Goal: Task Accomplishment & Management: Manage account settings

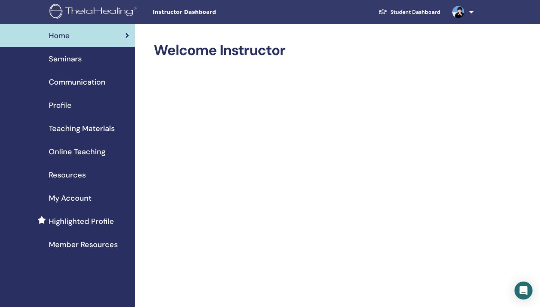
click at [101, 129] on span "Teaching Materials" at bounding box center [82, 128] width 66 height 11
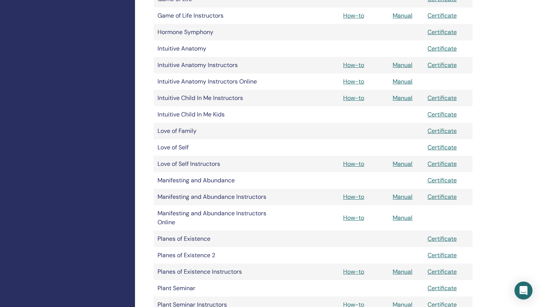
scroll to position [541, 0]
click at [406, 99] on link "Manual" at bounding box center [403, 99] width 20 height 8
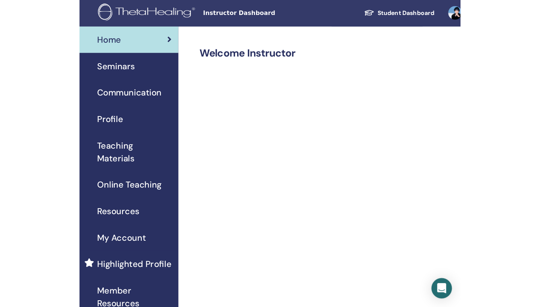
scroll to position [1, 0]
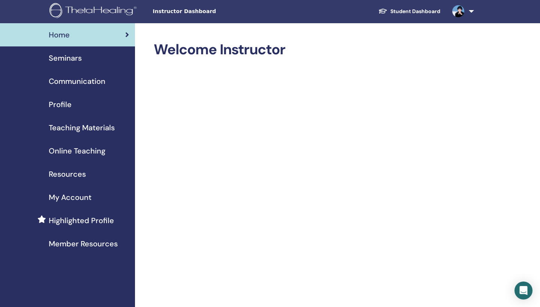
click at [75, 58] on span "Seminars" at bounding box center [65, 57] width 33 height 11
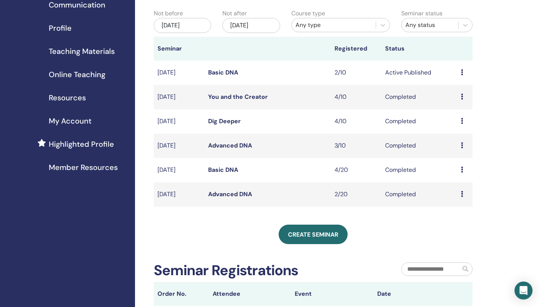
scroll to position [78, 0]
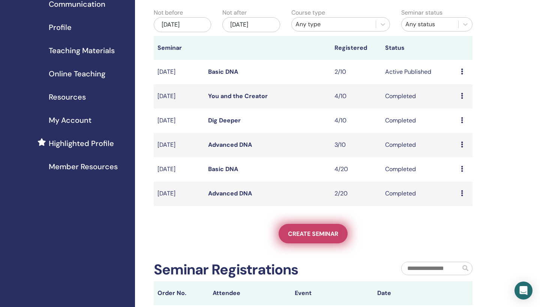
click at [310, 234] on span "Create seminar" at bounding box center [313, 234] width 50 height 8
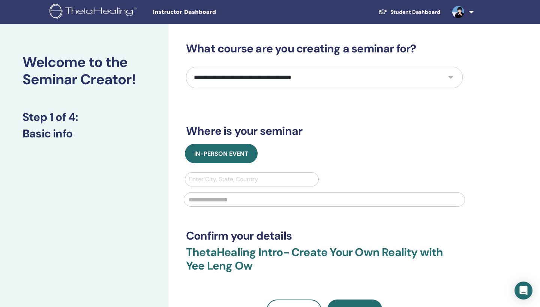
select select "***"
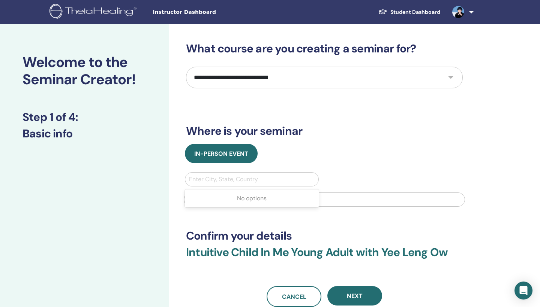
click at [232, 180] on div "Enter City, State, Country" at bounding box center [252, 179] width 126 height 9
type input "*****"
type input "*"
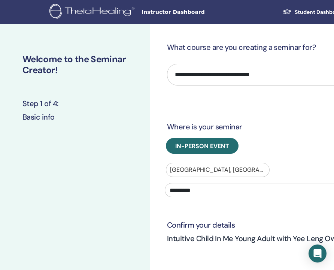
paste input "**********"
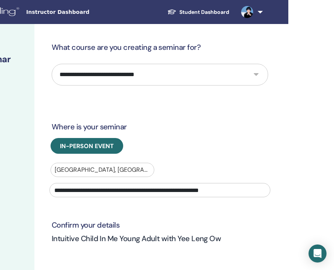
click at [82, 192] on input "**********" at bounding box center [159, 190] width 221 height 14
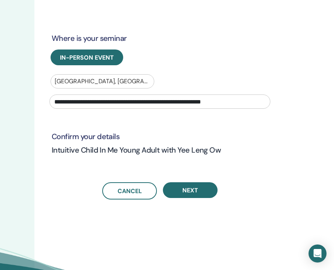
scroll to position [88, 114]
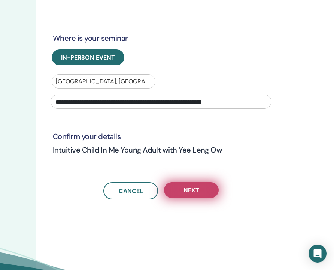
type input "**********"
click at [196, 191] on span "Next" at bounding box center [192, 190] width 16 height 8
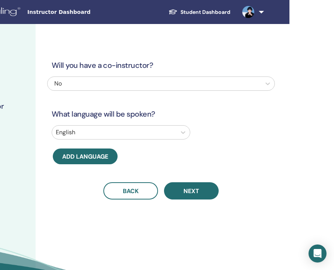
scroll to position [0, 114]
click at [126, 131] on div at bounding box center [114, 132] width 117 height 10
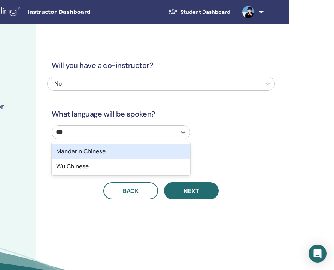
type input "****"
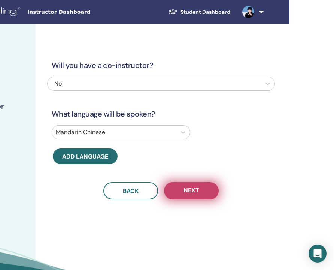
click at [194, 191] on span "Next" at bounding box center [192, 190] width 16 height 9
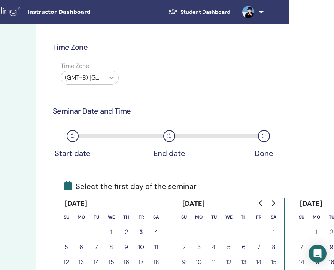
click at [112, 76] on icon at bounding box center [111, 77] width 7 height 7
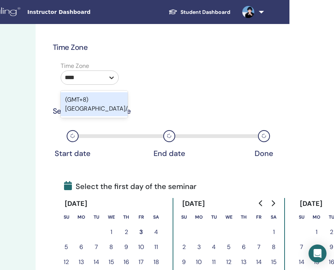
type input "*****"
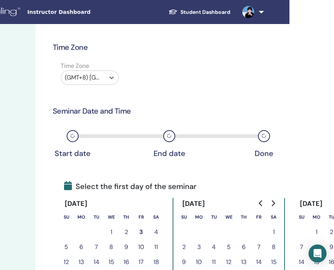
click at [100, 76] on div at bounding box center [83, 77] width 36 height 10
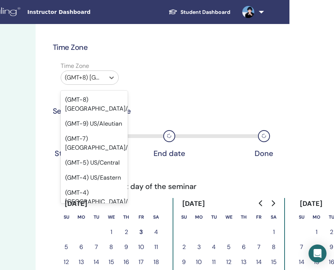
scroll to position [7630, 0]
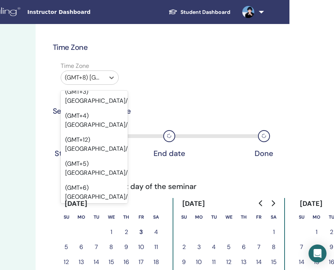
click at [155, 64] on div "Time Zone option (GMT+8) Asia/Kuala Lumpur, selected. option (GMT+8) Asia/Kuala…" at bounding box center [161, 74] width 228 height 26
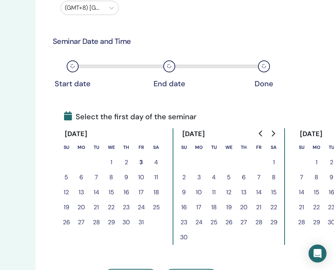
scroll to position [75, 114]
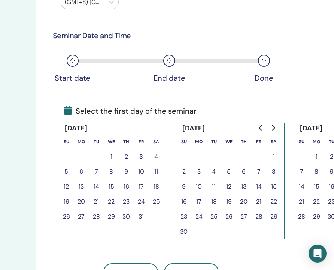
click at [156, 185] on button "18" at bounding box center [156, 186] width 15 height 15
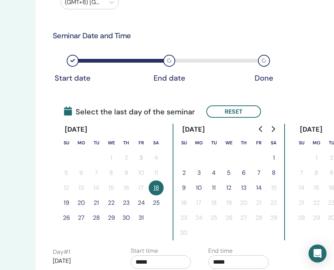
click at [66, 203] on button "19" at bounding box center [66, 202] width 15 height 15
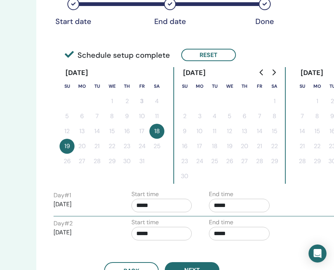
scroll to position [132, 114]
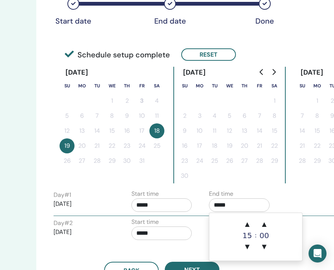
click at [252, 207] on input "*****" at bounding box center [239, 204] width 61 height 13
click at [247, 223] on span "▲" at bounding box center [247, 224] width 15 height 15
click at [265, 223] on span "▲" at bounding box center [264, 224] width 15 height 15
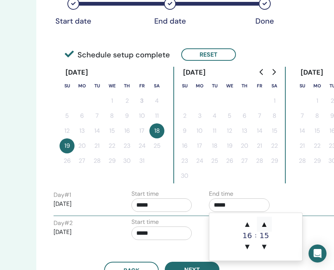
click at [265, 223] on span "▲" at bounding box center [264, 224] width 15 height 15
type input "*****"
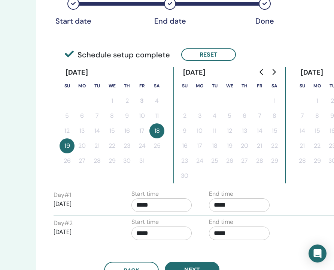
click at [198, 186] on div "Time Zone Time Zone (GMT+8) Asia/Kuala Lumpur Seminar Date and Time Start date …" at bounding box center [162, 94] width 217 height 369
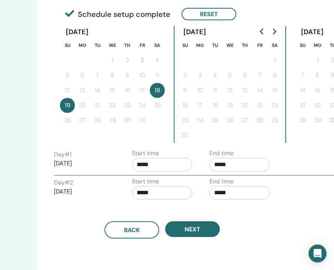
scroll to position [173, 113]
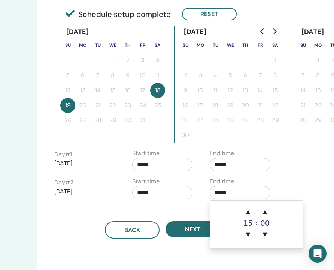
click at [245, 194] on input "*****" at bounding box center [240, 192] width 61 height 13
click at [265, 212] on span "▲" at bounding box center [265, 211] width 15 height 15
click at [247, 211] on span "▲" at bounding box center [248, 211] width 15 height 15
click at [267, 210] on span "▲" at bounding box center [265, 211] width 15 height 15
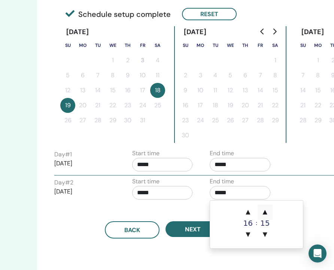
click at [267, 210] on span "▲" at bounding box center [265, 211] width 15 height 15
type input "*****"
click at [173, 213] on div "Back Next" at bounding box center [163, 220] width 228 height 35
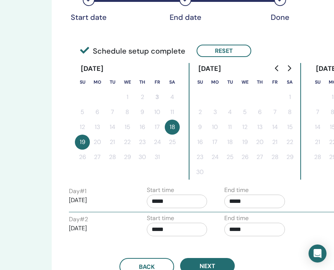
scroll to position [136, 98]
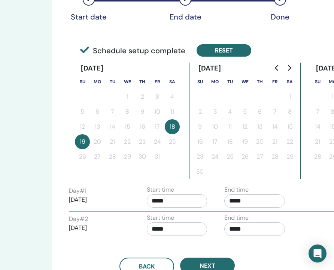
click at [225, 48] on button "Reset" at bounding box center [224, 50] width 55 height 12
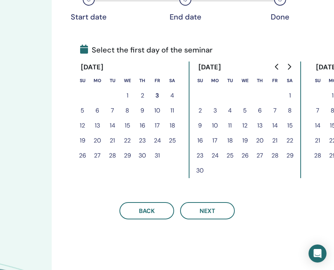
click at [172, 124] on button "18" at bounding box center [172, 125] width 15 height 15
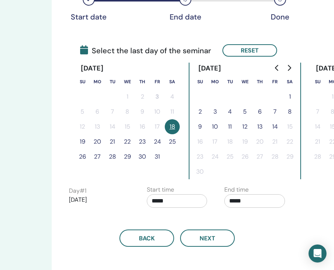
click at [82, 141] on button "19" at bounding box center [82, 141] width 15 height 15
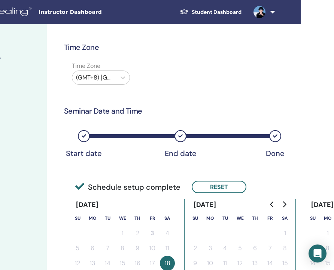
scroll to position [0, 103]
click at [180, 136] on icon at bounding box center [180, 136] width 4 height 4
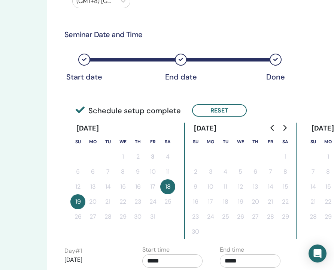
scroll to position [76, 102]
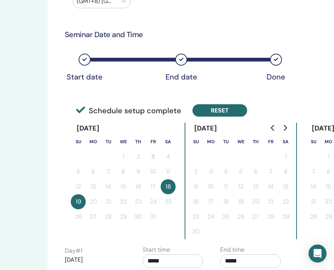
click at [222, 108] on button "Reset" at bounding box center [220, 110] width 55 height 12
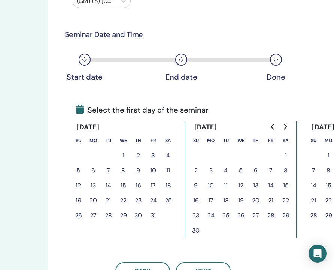
click at [167, 186] on button "18" at bounding box center [168, 185] width 15 height 15
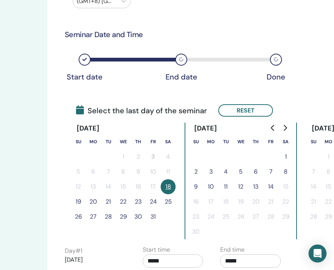
click at [170, 200] on button "25" at bounding box center [168, 201] width 15 height 15
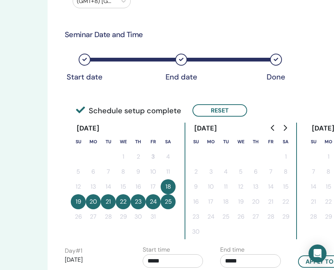
click at [94, 201] on button "20" at bounding box center [93, 201] width 15 height 15
click at [109, 204] on button "21" at bounding box center [108, 201] width 15 height 15
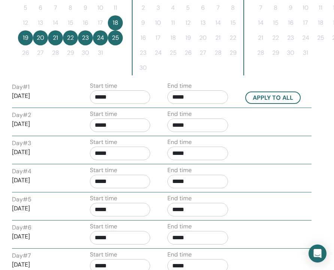
scroll to position [241, 156]
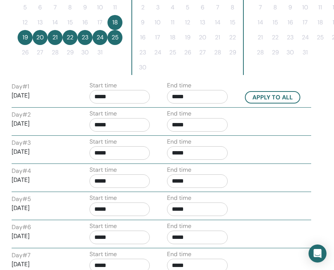
click at [199, 96] on input "*****" at bounding box center [197, 96] width 61 height 13
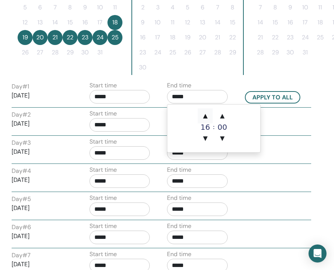
click at [207, 118] on span "▲" at bounding box center [205, 115] width 15 height 15
click at [223, 116] on span "▲" at bounding box center [222, 115] width 15 height 15
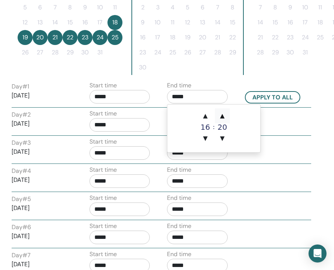
click at [223, 116] on span "▲" at bounding box center [222, 115] width 15 height 15
type input "*****"
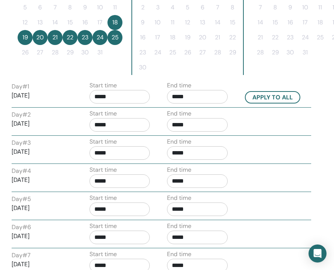
click at [290, 125] on div "Day # 2 2025/10/19 Start time ***** End time *****" at bounding box center [161, 122] width 311 height 26
click at [275, 97] on button "Apply to all" at bounding box center [272, 97] width 55 height 12
type input "*****"
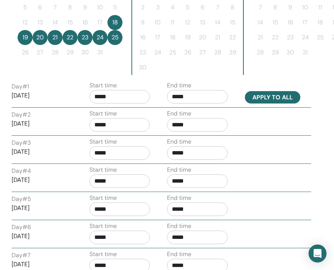
type input "*****"
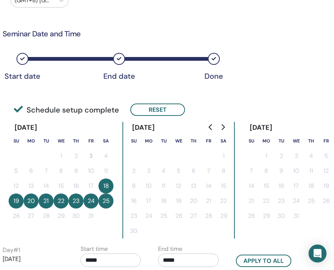
scroll to position [78, 165]
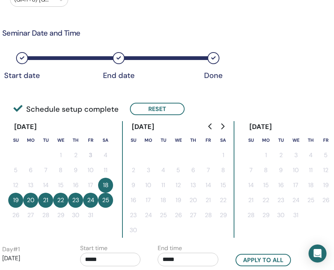
click at [214, 58] on icon at bounding box center [213, 58] width 4 height 4
click at [119, 57] on icon at bounding box center [119, 58] width 4 height 4
click at [90, 200] on button "24" at bounding box center [90, 200] width 15 height 15
click at [73, 201] on button "23" at bounding box center [75, 200] width 15 height 15
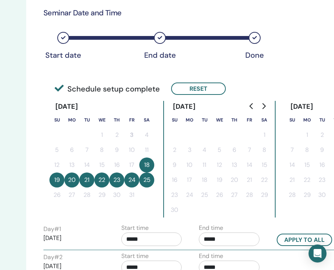
scroll to position [100, 123]
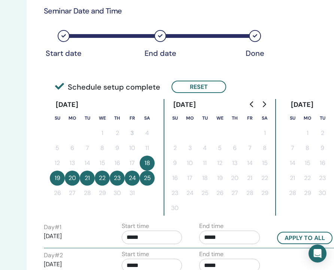
click at [72, 179] on button "20" at bounding box center [72, 178] width 15 height 15
click at [90, 180] on button "21" at bounding box center [87, 178] width 15 height 15
click at [109, 180] on button "22" at bounding box center [102, 178] width 15 height 15
click at [122, 180] on button "23" at bounding box center [117, 178] width 15 height 15
click at [139, 177] on button "24" at bounding box center [132, 178] width 15 height 15
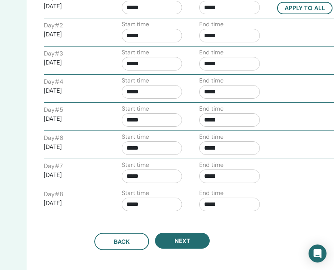
scroll to position [331, 123]
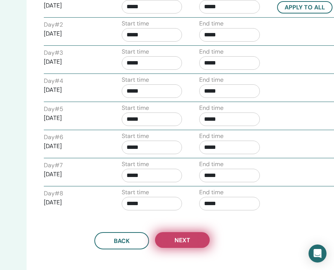
click at [185, 241] on span "Next" at bounding box center [183, 240] width 16 height 8
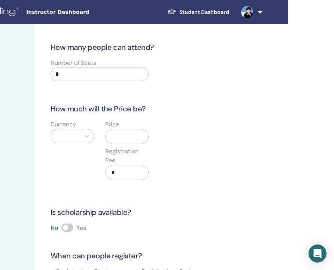
scroll to position [0, 115]
drag, startPoint x: 92, startPoint y: 79, endPoint x: 28, endPoint y: 65, distance: 65.5
click at [28, 65] on div "Set up you seminar Step 4 of 4 : Registration Details How many people can atten…" at bounding box center [110, 231] width 450 height 415
type input "**"
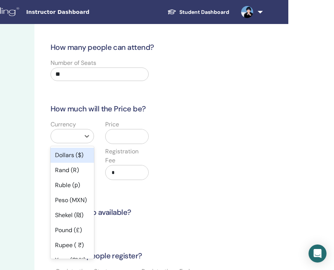
click at [75, 135] on div at bounding box center [66, 136] width 22 height 10
click at [72, 155] on div "Dollars ($)" at bounding box center [72, 155] width 43 height 15
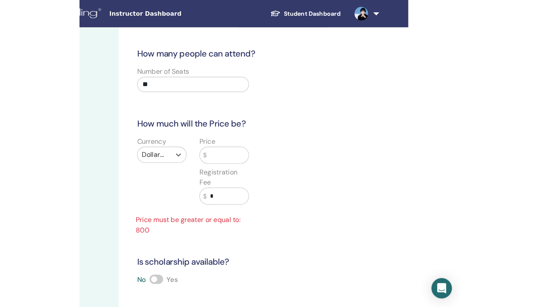
scroll to position [0, 0]
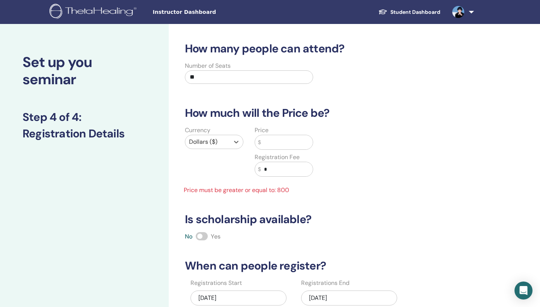
click at [281, 144] on input "text" at bounding box center [287, 142] width 52 height 14
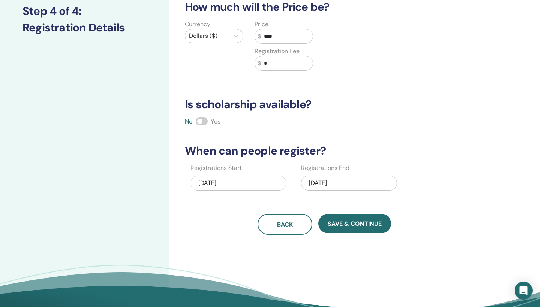
scroll to position [107, 0]
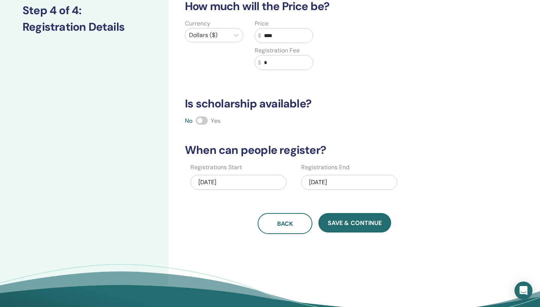
type input "****"
click at [320, 184] on div "10/25/2025" at bounding box center [349, 182] width 96 height 15
click at [444, 151] on h3 "When can people register?" at bounding box center [324, 150] width 288 height 13
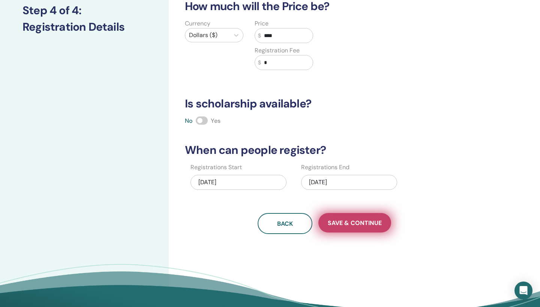
click at [366, 225] on span "Save & Continue" at bounding box center [355, 223] width 54 height 8
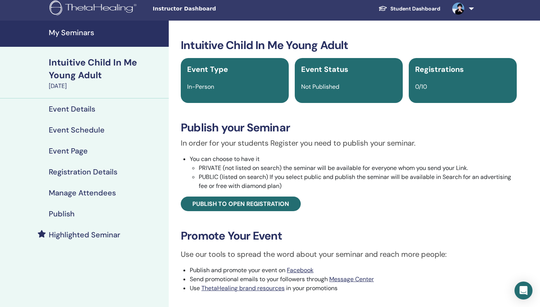
scroll to position [3, 0]
click at [80, 107] on h4 "Event Details" at bounding box center [72, 109] width 46 height 9
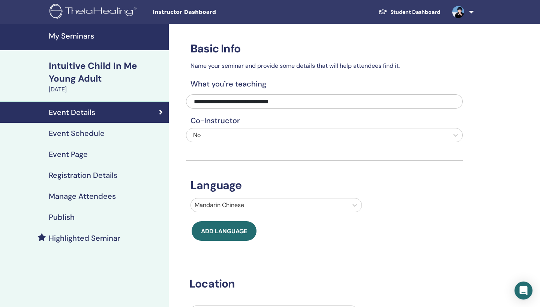
click at [94, 136] on h4 "Event Schedule" at bounding box center [77, 133] width 56 height 9
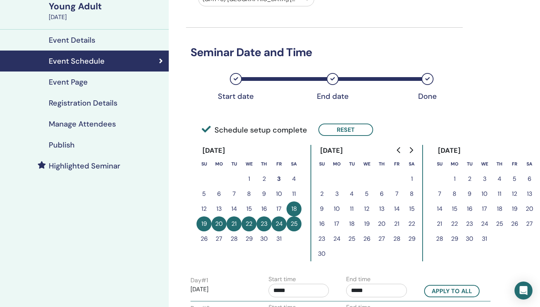
scroll to position [75, 0]
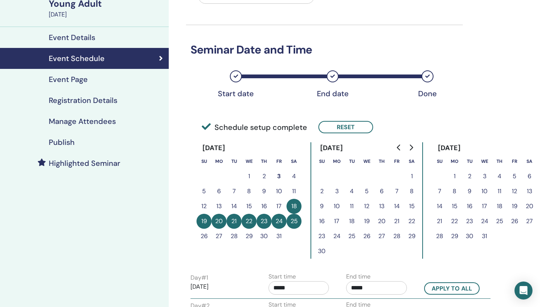
click at [253, 228] on td "22" at bounding box center [248, 221] width 15 height 15
click at [249, 224] on button "22" at bounding box center [248, 221] width 15 height 15
click at [232, 223] on button "21" at bounding box center [233, 221] width 15 height 15
click at [346, 125] on button "Reset" at bounding box center [345, 127] width 55 height 12
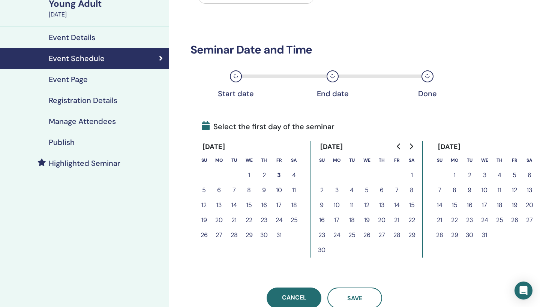
click at [295, 202] on button "18" at bounding box center [293, 205] width 15 height 15
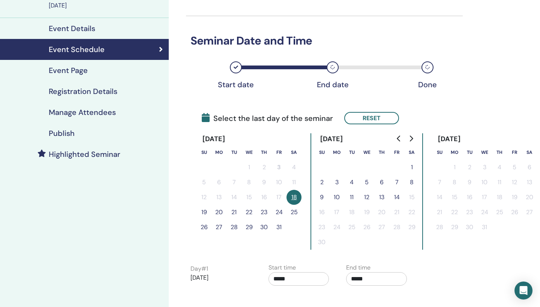
scroll to position [82, 0]
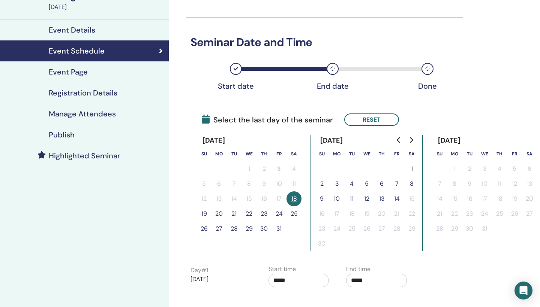
click at [333, 68] on icon at bounding box center [332, 69] width 4 height 4
click at [295, 213] on button "25" at bounding box center [293, 214] width 15 height 15
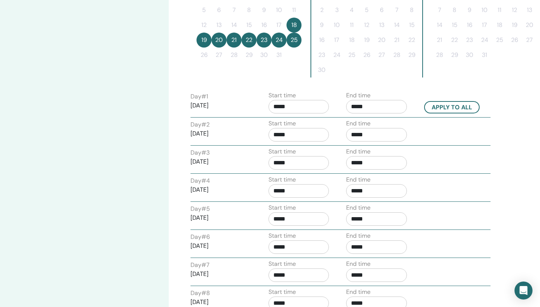
scroll to position [258, 0]
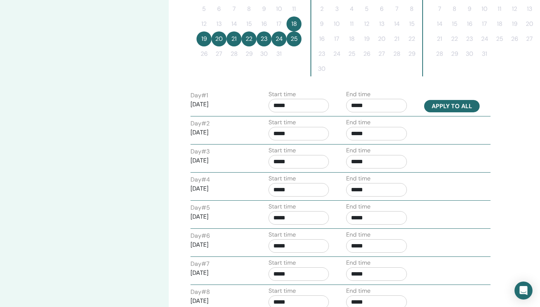
click at [450, 106] on button "Apply to all" at bounding box center [451, 106] width 55 height 12
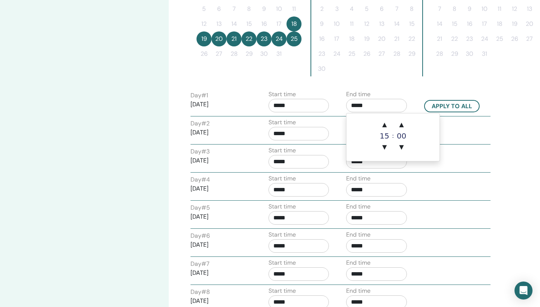
click at [370, 104] on input "*****" at bounding box center [376, 105] width 61 height 13
click at [385, 125] on span "▲" at bounding box center [384, 124] width 15 height 15
click at [403, 124] on span "▲" at bounding box center [401, 124] width 15 height 15
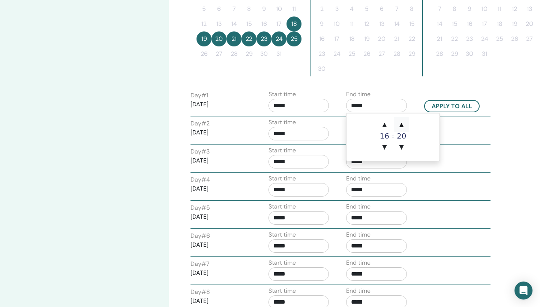
click at [403, 124] on span "▲" at bounding box center [401, 124] width 15 height 15
type input "*****"
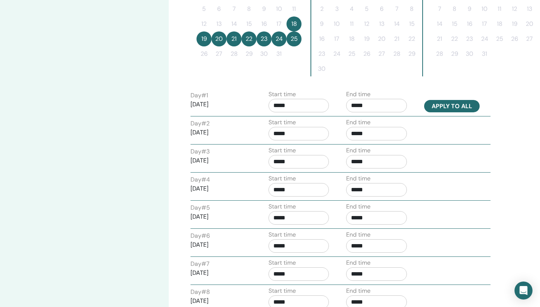
click at [457, 103] on button "Apply to all" at bounding box center [451, 106] width 55 height 12
type input "*****"
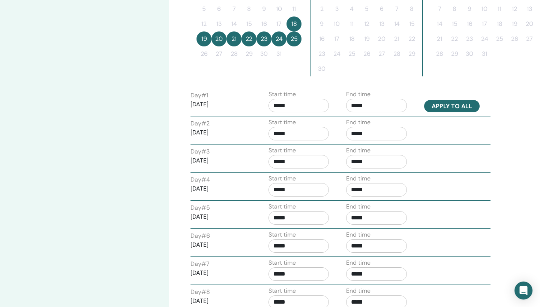
type input "*****"
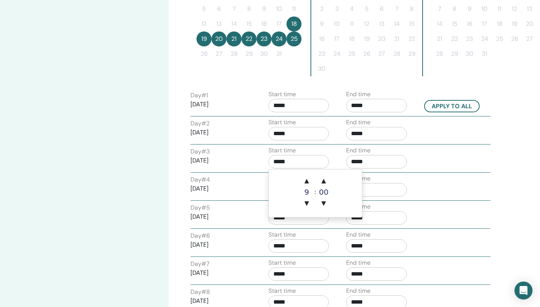
click at [311, 164] on input "*****" at bounding box center [298, 161] width 61 height 13
click at [309, 204] on span "▼" at bounding box center [306, 203] width 15 height 15
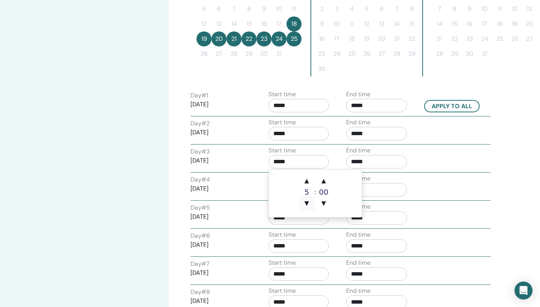
click at [309, 204] on span "▼" at bounding box center [306, 203] width 15 height 15
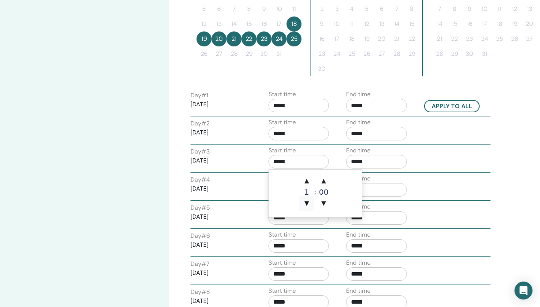
type input "*****"
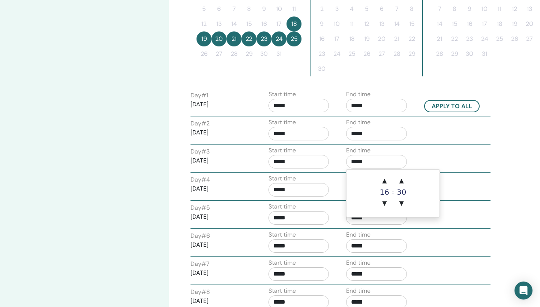
click at [375, 157] on input "*****" at bounding box center [376, 161] width 61 height 13
click at [385, 200] on span "▼" at bounding box center [384, 203] width 15 height 15
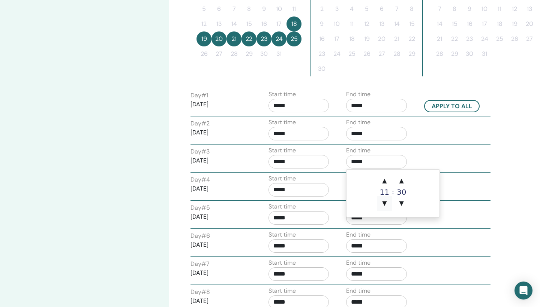
click at [385, 200] on span "▼" at bounding box center [384, 203] width 15 height 15
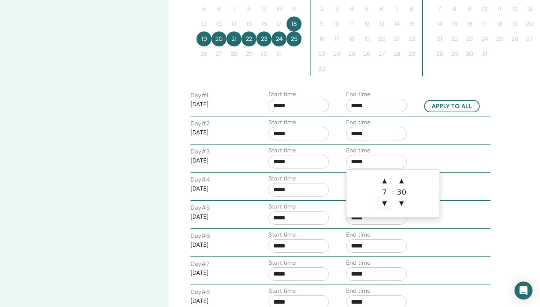
click at [385, 200] on span "▼" at bounding box center [384, 203] width 15 height 15
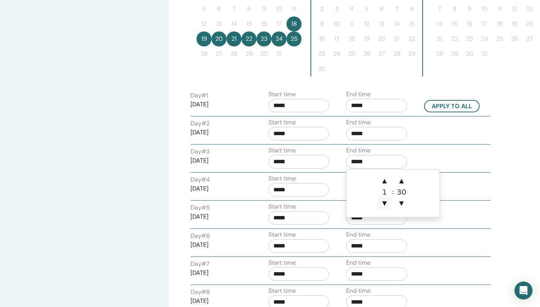
click at [385, 200] on span "▼" at bounding box center [384, 203] width 15 height 15
click at [384, 182] on span "▲" at bounding box center [384, 181] width 15 height 15
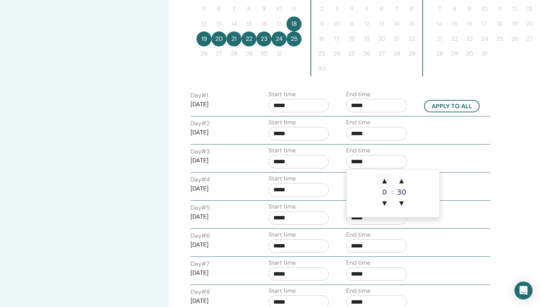
click at [384, 182] on span "▲" at bounding box center [384, 181] width 15 height 15
click at [402, 205] on span "▼" at bounding box center [401, 203] width 15 height 15
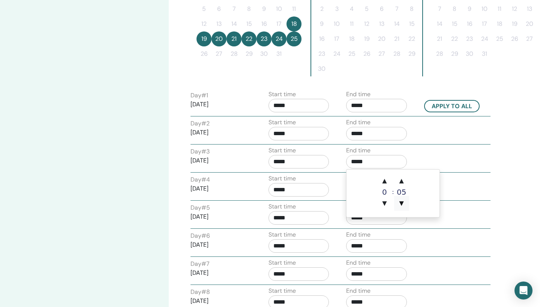
click at [402, 205] on span "▼" at bounding box center [401, 203] width 15 height 15
click at [480, 168] on div "Day # 3 2025/10/20 Start time ***** End time *****" at bounding box center [340, 159] width 311 height 26
click at [393, 162] on input "*****" at bounding box center [376, 161] width 61 height 13
click at [402, 203] on span "▼" at bounding box center [401, 203] width 15 height 15
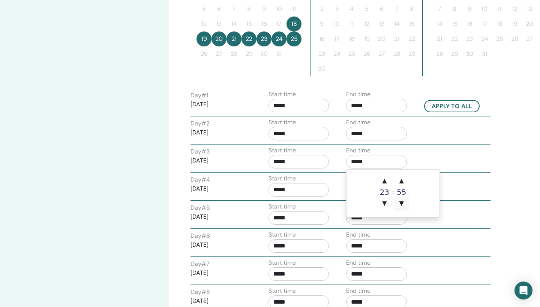
type input "*****"
click at [402, 178] on span "▲" at bounding box center [401, 181] width 15 height 15
click at [452, 149] on div "Day # 3 2025/10/20 Start time ***** End time *****" at bounding box center [340, 159] width 311 height 26
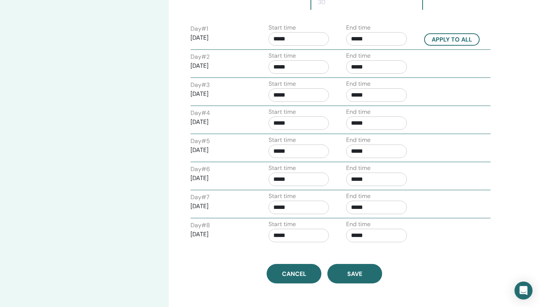
scroll to position [326, 0]
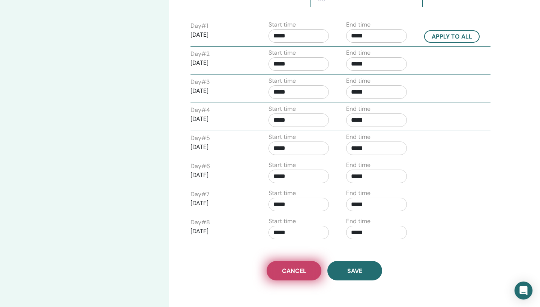
click at [302, 266] on link "Cancel" at bounding box center [294, 270] width 55 height 19
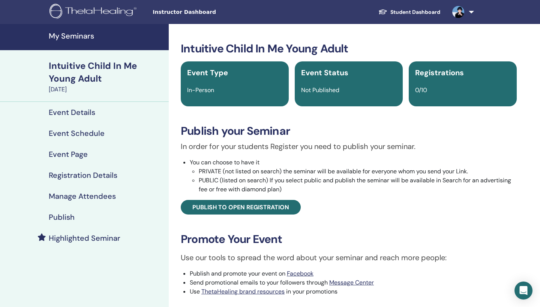
click at [67, 216] on h4 "Publish" at bounding box center [62, 217] width 26 height 9
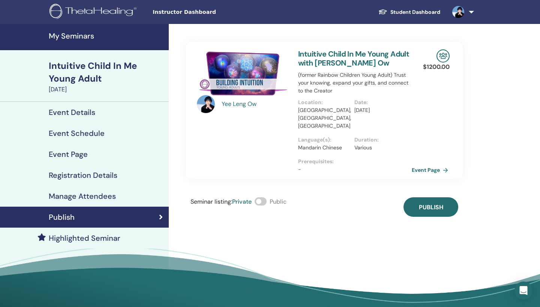
click at [431, 165] on link "Event Page" at bounding box center [431, 170] width 39 height 11
click at [93, 112] on h4 "Event Details" at bounding box center [72, 112] width 46 height 9
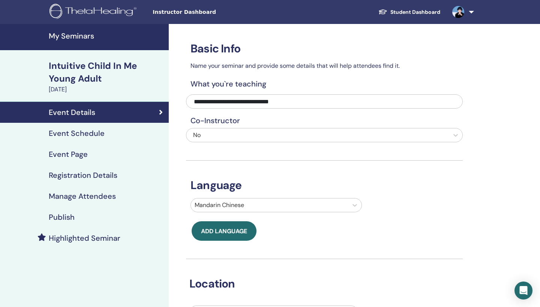
click at [85, 139] on link "Event Schedule" at bounding box center [84, 133] width 169 height 21
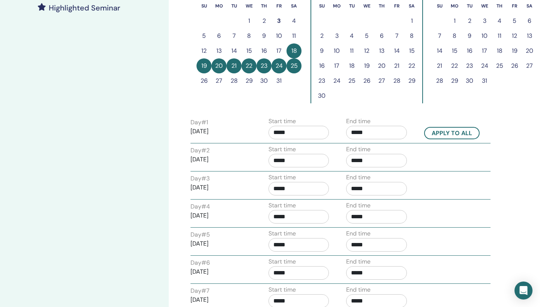
scroll to position [269, 0]
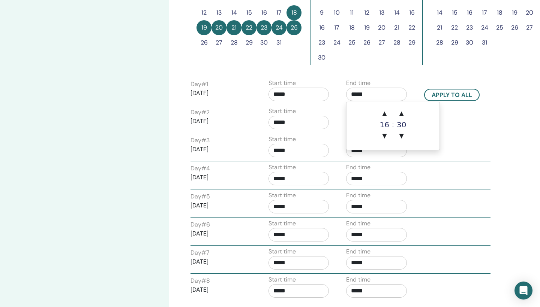
click at [372, 94] on input "*****" at bounding box center [376, 94] width 61 height 13
click at [385, 135] on span "▼" at bounding box center [384, 136] width 15 height 15
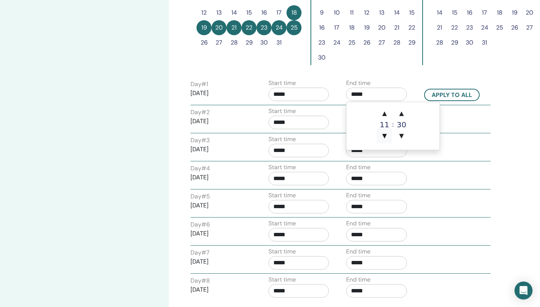
click at [385, 135] on span "▼" at bounding box center [384, 136] width 15 height 15
click at [385, 114] on span "▲" at bounding box center [384, 113] width 15 height 15
click at [402, 135] on span "▼" at bounding box center [401, 136] width 15 height 15
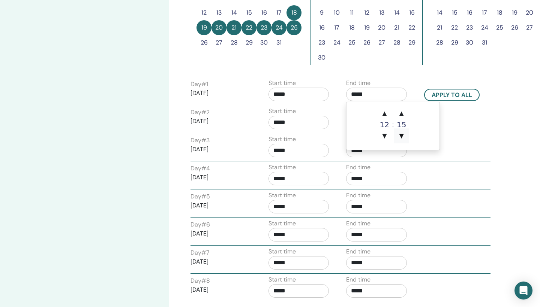
click at [402, 135] on span "▼" at bounding box center [401, 136] width 15 height 15
type input "*****"
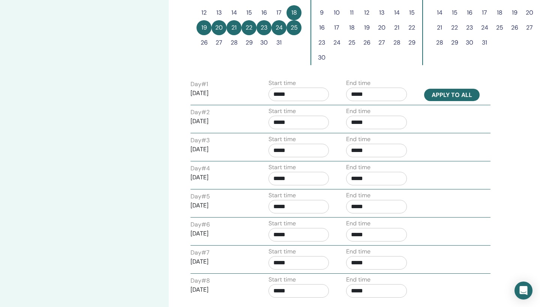
click at [453, 95] on button "Apply to all" at bounding box center [451, 95] width 55 height 12
type input "*****"
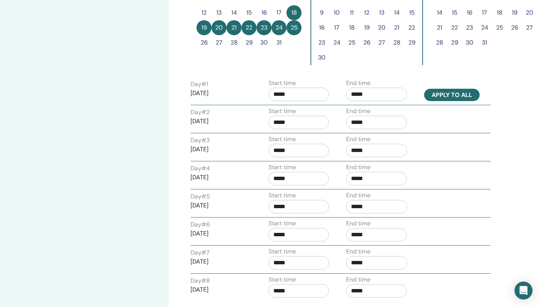
type input "*****"
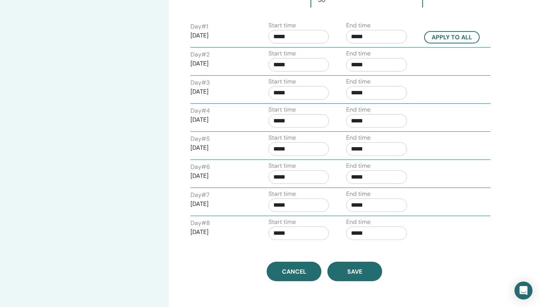
scroll to position [326, 0]
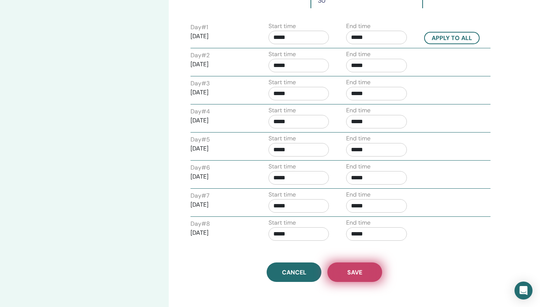
click at [361, 276] on span "Save" at bounding box center [354, 273] width 15 height 8
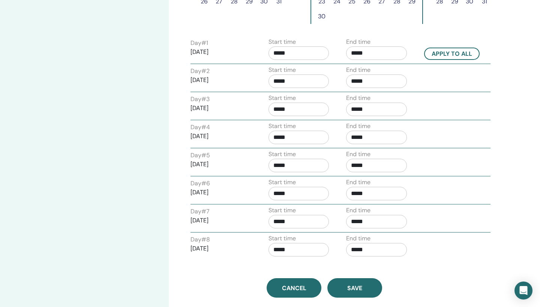
scroll to position [309, 0]
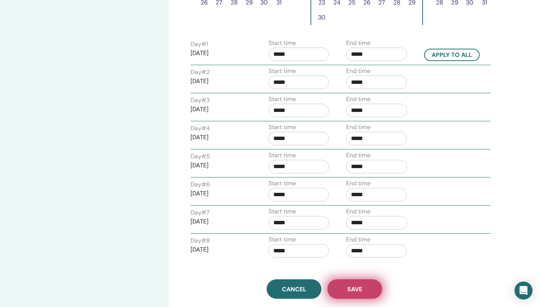
click at [358, 288] on span "Save" at bounding box center [354, 290] width 15 height 8
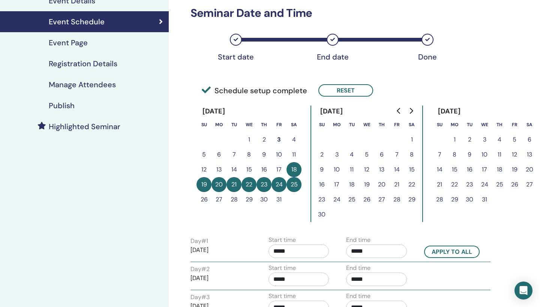
scroll to position [127, 0]
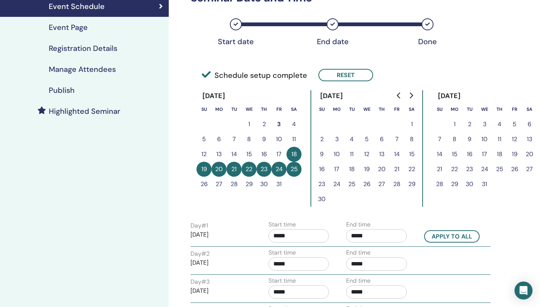
click at [111, 48] on h4 "Registration Details" at bounding box center [83, 48] width 69 height 9
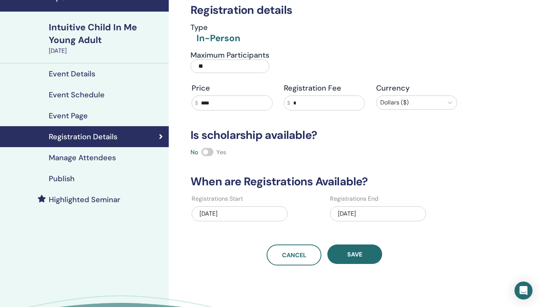
scroll to position [38, 0]
click at [64, 179] on h4 "Publish" at bounding box center [62, 179] width 26 height 9
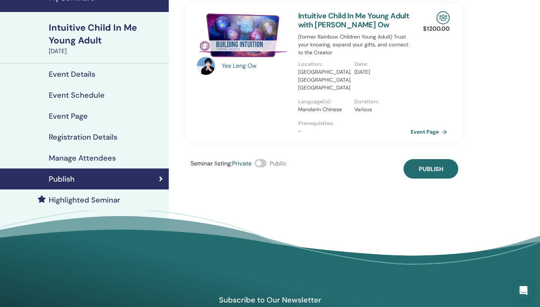
click at [105, 159] on h4 "Manage Attendees" at bounding box center [82, 158] width 67 height 9
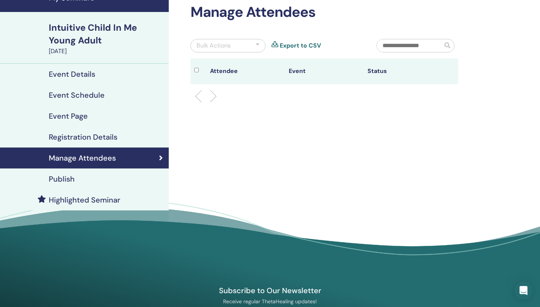
click at [99, 138] on h4 "Registration Details" at bounding box center [83, 137] width 69 height 9
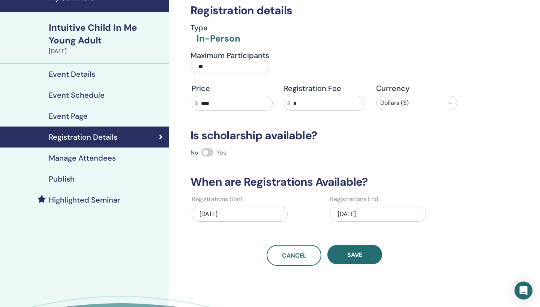
click at [82, 114] on h4 "Event Page" at bounding box center [68, 116] width 39 height 9
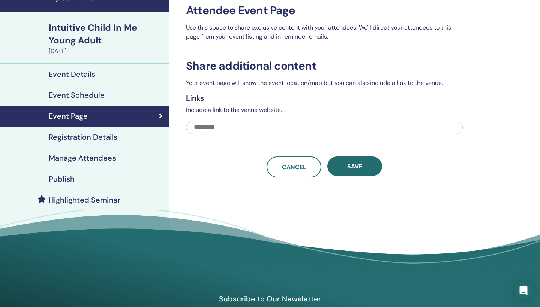
click at [96, 95] on h4 "Event Schedule" at bounding box center [77, 95] width 56 height 9
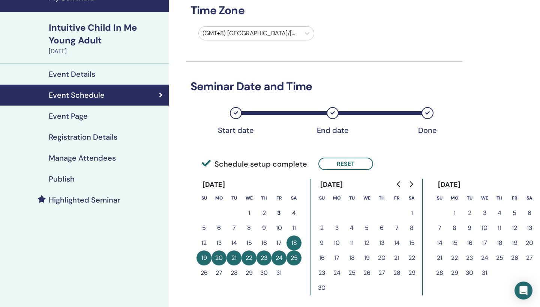
click at [90, 73] on h4 "Event Details" at bounding box center [72, 74] width 46 height 9
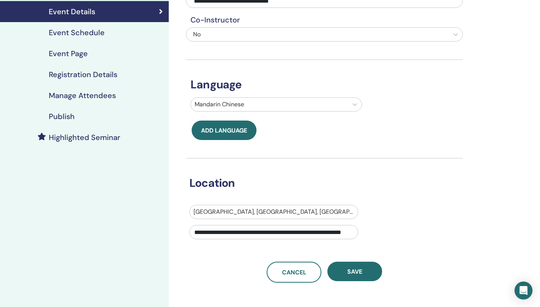
scroll to position [102, 0]
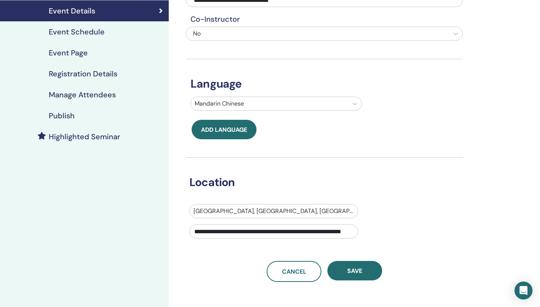
click at [89, 138] on h4 "Highlighted Seminar" at bounding box center [85, 136] width 72 height 9
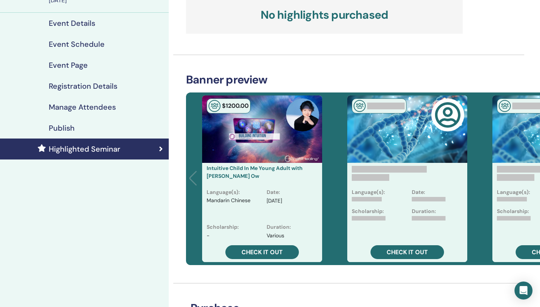
scroll to position [92, 0]
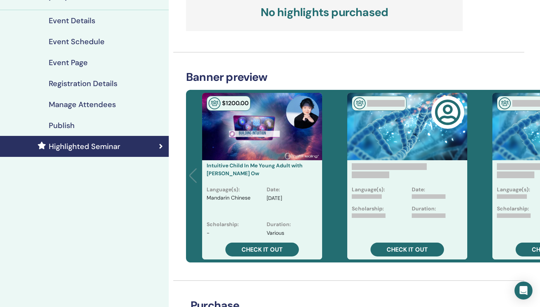
click at [66, 127] on h4 "Publish" at bounding box center [62, 125] width 26 height 9
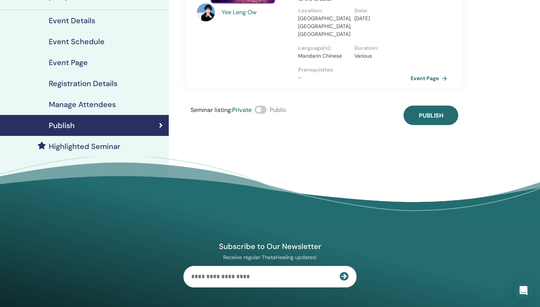
click at [97, 105] on h4 "Manage Attendees" at bounding box center [82, 104] width 67 height 9
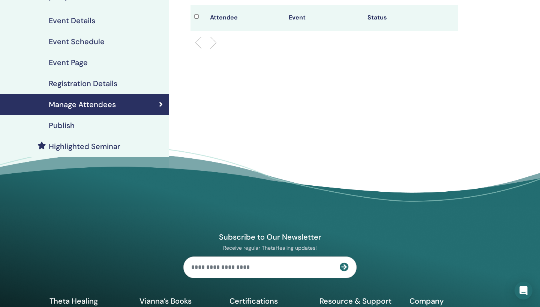
click at [102, 81] on h4 "Registration Details" at bounding box center [83, 83] width 69 height 9
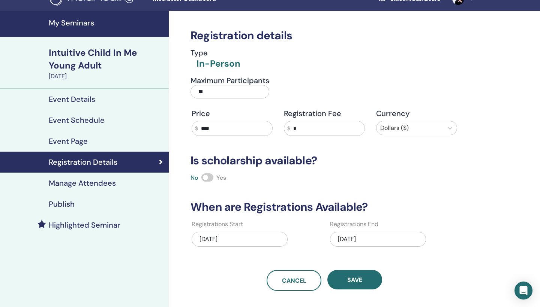
scroll to position [13, 0]
click at [84, 141] on h4 "Event Page" at bounding box center [68, 141] width 39 height 9
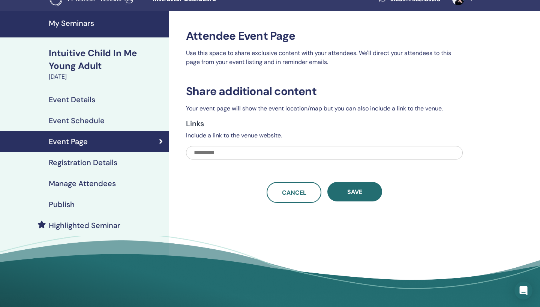
click at [96, 121] on h4 "Event Schedule" at bounding box center [77, 120] width 56 height 9
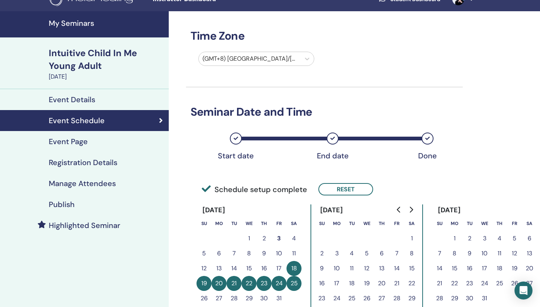
click at [89, 100] on h4 "Event Details" at bounding box center [72, 99] width 46 height 9
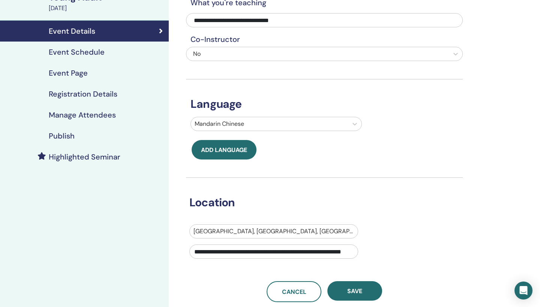
scroll to position [82, 0]
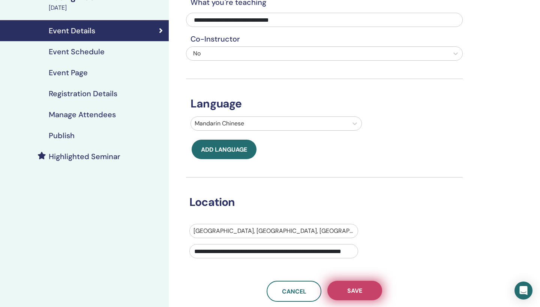
click at [358, 294] on span "Save" at bounding box center [354, 291] width 15 height 8
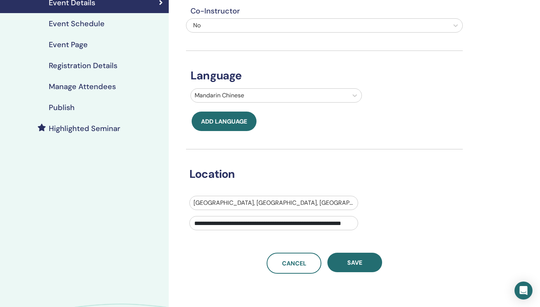
scroll to position [111, 0]
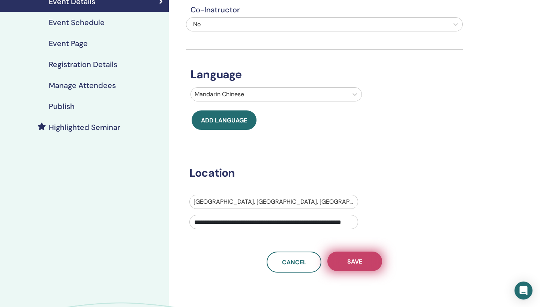
click at [358, 259] on span "Save" at bounding box center [354, 262] width 15 height 8
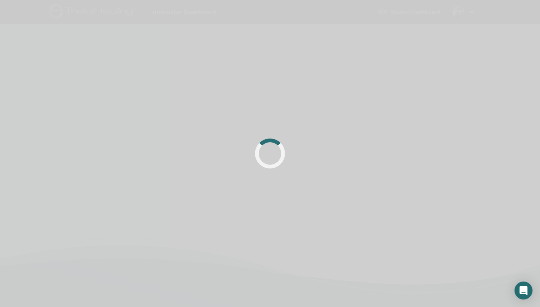
scroll to position [111, 0]
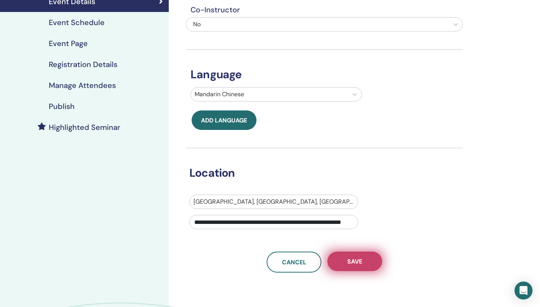
click at [356, 263] on span "Save" at bounding box center [354, 262] width 15 height 8
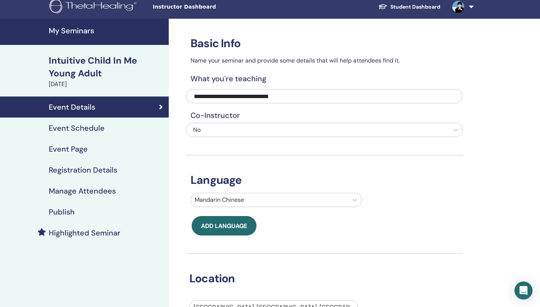
scroll to position [5, 0]
click at [64, 215] on h4 "Publish" at bounding box center [62, 212] width 26 height 9
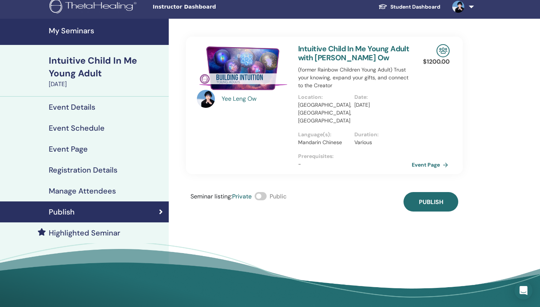
click at [433, 159] on link "Event Page" at bounding box center [431, 164] width 39 height 11
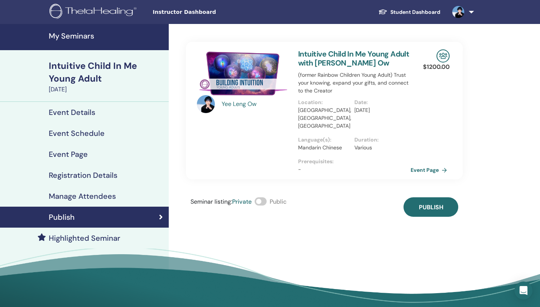
click at [90, 112] on h4 "Event Details" at bounding box center [72, 112] width 46 height 9
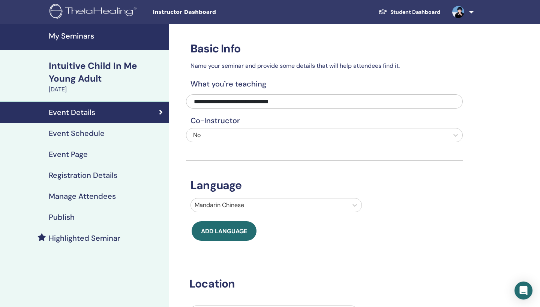
click at [87, 129] on h4 "Event Schedule" at bounding box center [77, 133] width 56 height 9
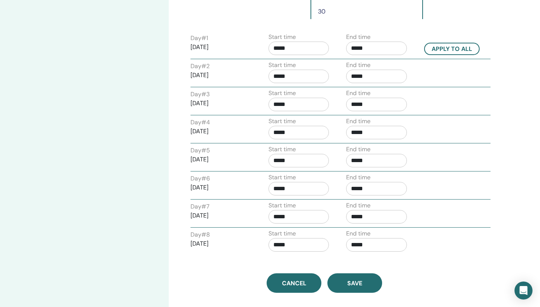
scroll to position [324, 0]
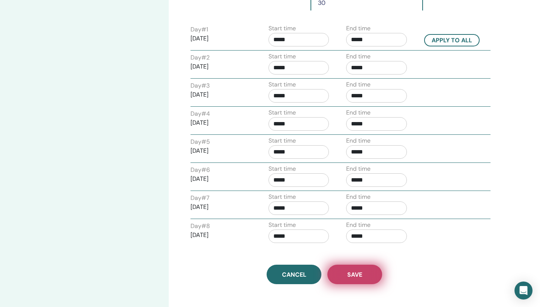
click at [355, 274] on span "Save" at bounding box center [354, 275] width 15 height 8
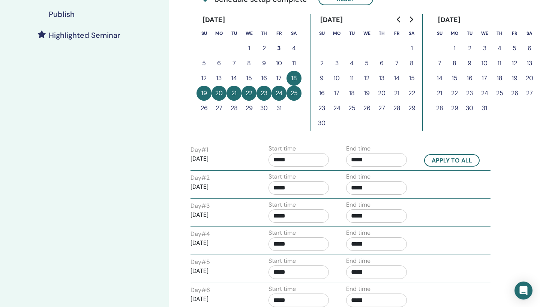
scroll to position [90, 0]
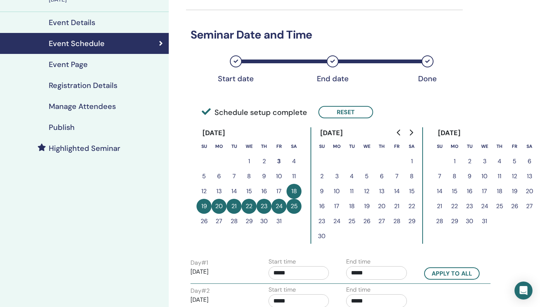
click at [81, 63] on h4 "Event Page" at bounding box center [68, 64] width 39 height 9
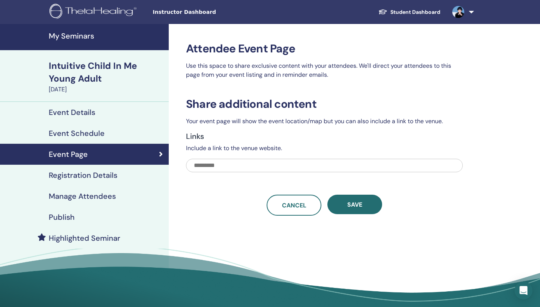
click at [84, 175] on h4 "Registration Details" at bounding box center [83, 175] width 69 height 9
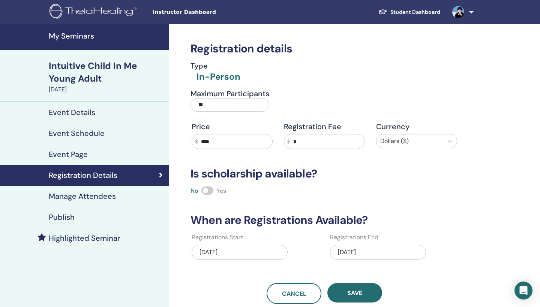
click at [89, 199] on h4 "Manage Attendees" at bounding box center [82, 196] width 67 height 9
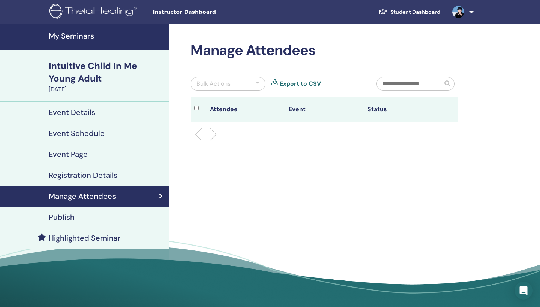
click at [69, 216] on h4 "Publish" at bounding box center [62, 217] width 26 height 9
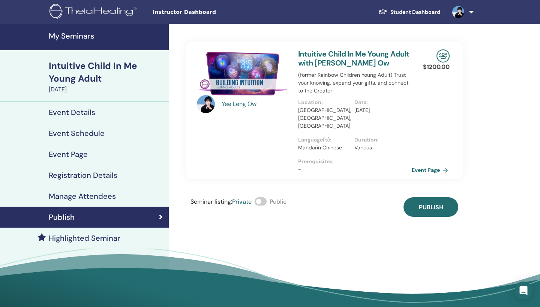
click at [429, 165] on link "Event Page" at bounding box center [431, 170] width 39 height 11
click at [90, 112] on h4 "Event Details" at bounding box center [72, 112] width 46 height 9
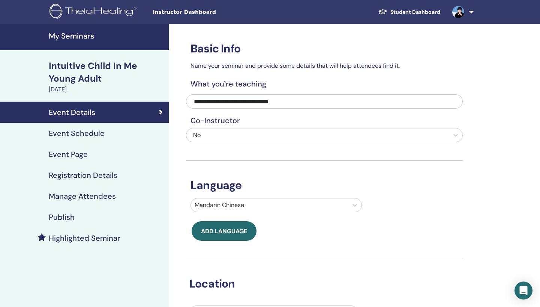
click at [93, 134] on h4 "Event Schedule" at bounding box center [77, 133] width 56 height 9
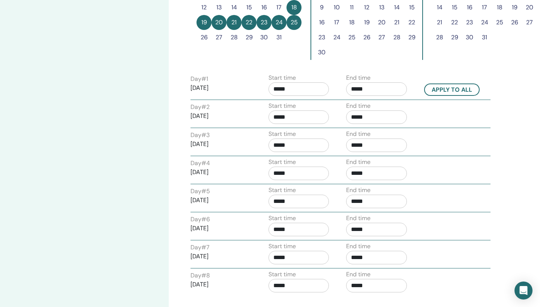
scroll to position [270, 0]
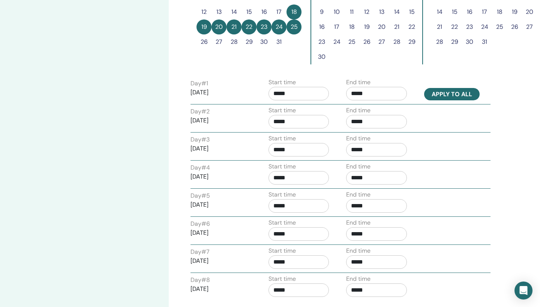
click at [456, 94] on button "Apply to all" at bounding box center [451, 94] width 55 height 12
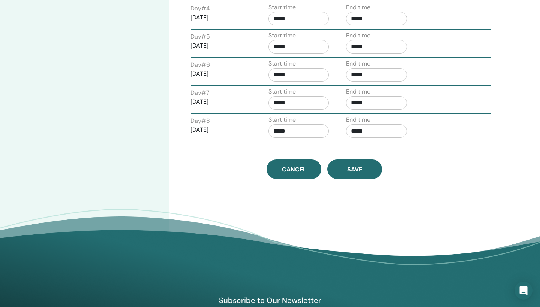
scroll to position [458, 0]
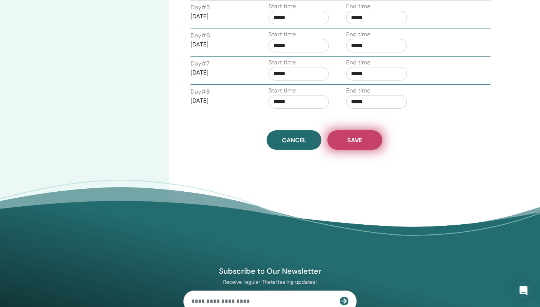
click at [369, 146] on button "Save" at bounding box center [354, 139] width 55 height 19
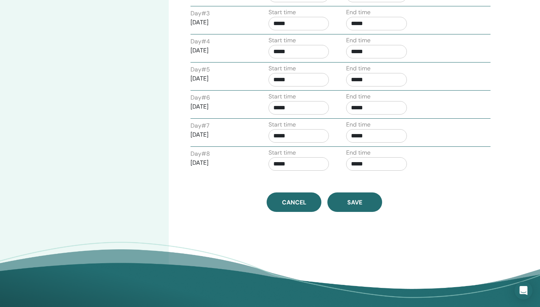
scroll to position [396, 0]
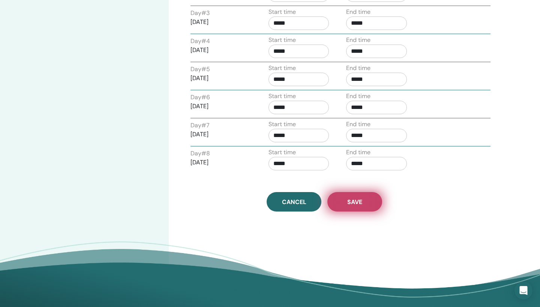
click at [352, 201] on span "Save" at bounding box center [354, 202] width 15 height 8
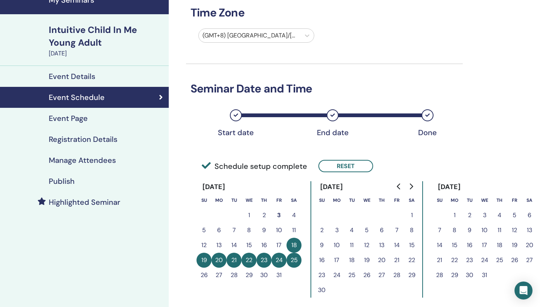
scroll to position [34, 0]
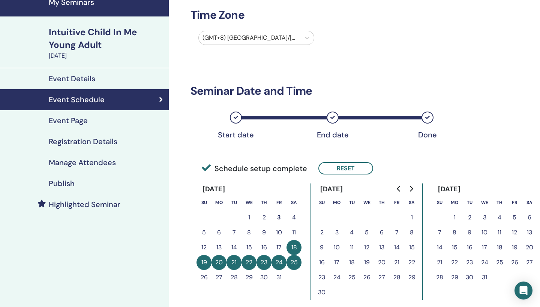
click at [61, 184] on h4 "Publish" at bounding box center [62, 183] width 26 height 9
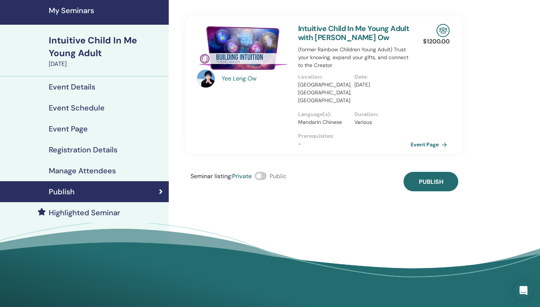
scroll to position [25, 0]
click at [264, 172] on span at bounding box center [261, 176] width 12 height 8
click at [425, 139] on link "Event Page" at bounding box center [431, 144] width 39 height 11
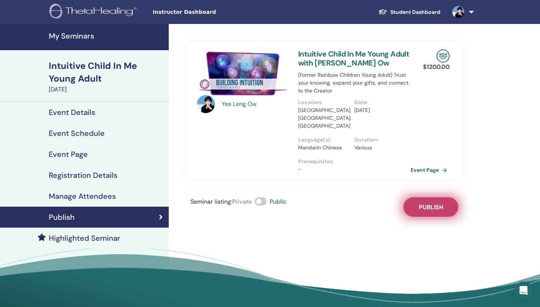
click at [431, 204] on span "Publish" at bounding box center [431, 208] width 24 height 8
click at [79, 36] on h4 "My Seminars" at bounding box center [106, 35] width 115 height 9
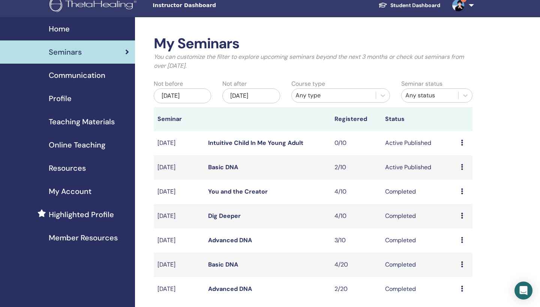
scroll to position [9, 0]
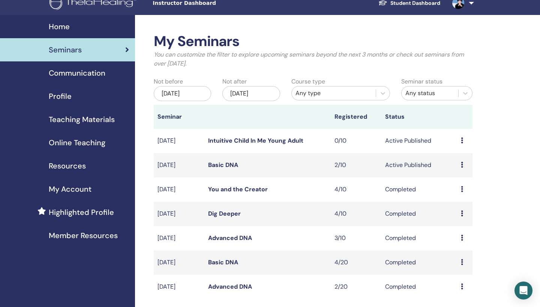
click at [249, 141] on link "Intuitive Child In Me Young Adult" at bounding box center [255, 141] width 95 height 8
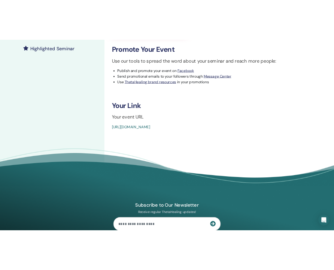
scroll to position [223, 0]
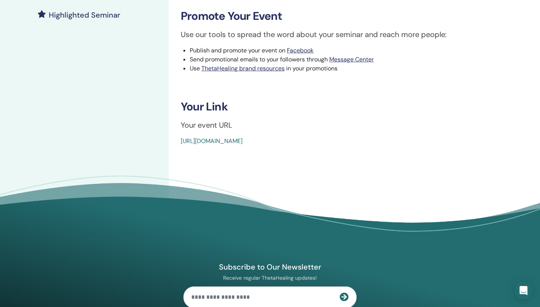
drag, startPoint x: 348, startPoint y: 141, endPoint x: 178, endPoint y: 140, distance: 169.9
copy link "[URL][DOMAIN_NAME]"
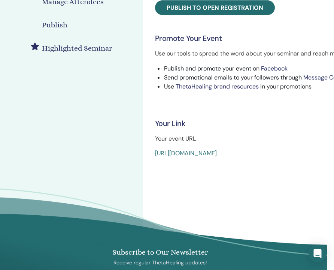
scroll to position [200, 6]
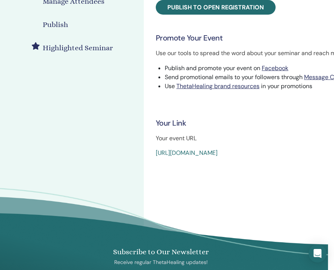
click at [218, 150] on link "[URL][DOMAIN_NAME]" at bounding box center [187, 153] width 62 height 8
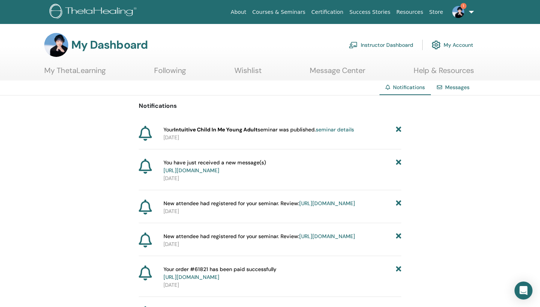
click at [463, 5] on span "1" at bounding box center [463, 6] width 6 height 6
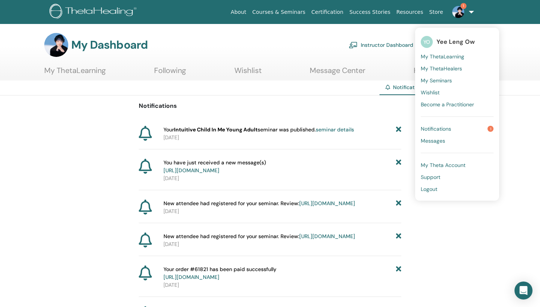
click at [451, 129] on span "Notifications" at bounding box center [436, 129] width 30 height 7
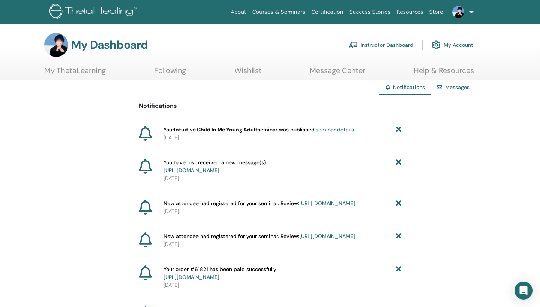
click at [398, 130] on icon at bounding box center [398, 130] width 5 height 8
